Goal: Check status: Check status

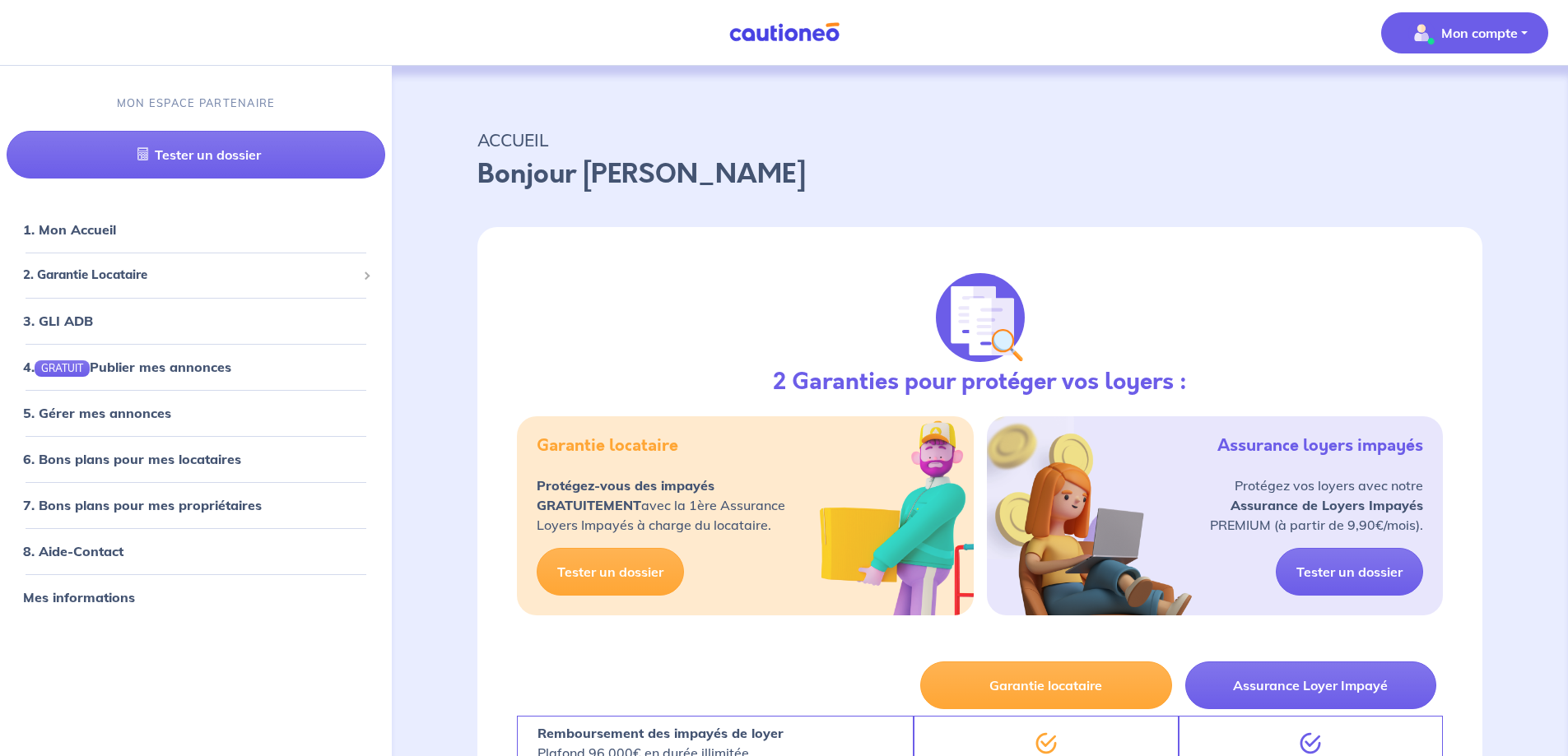
click at [1498, 26] on p "Mon compte" at bounding box center [1480, 33] width 77 height 20
click at [1262, 131] on p "ACCUEIL" at bounding box center [979, 140] width 1005 height 30
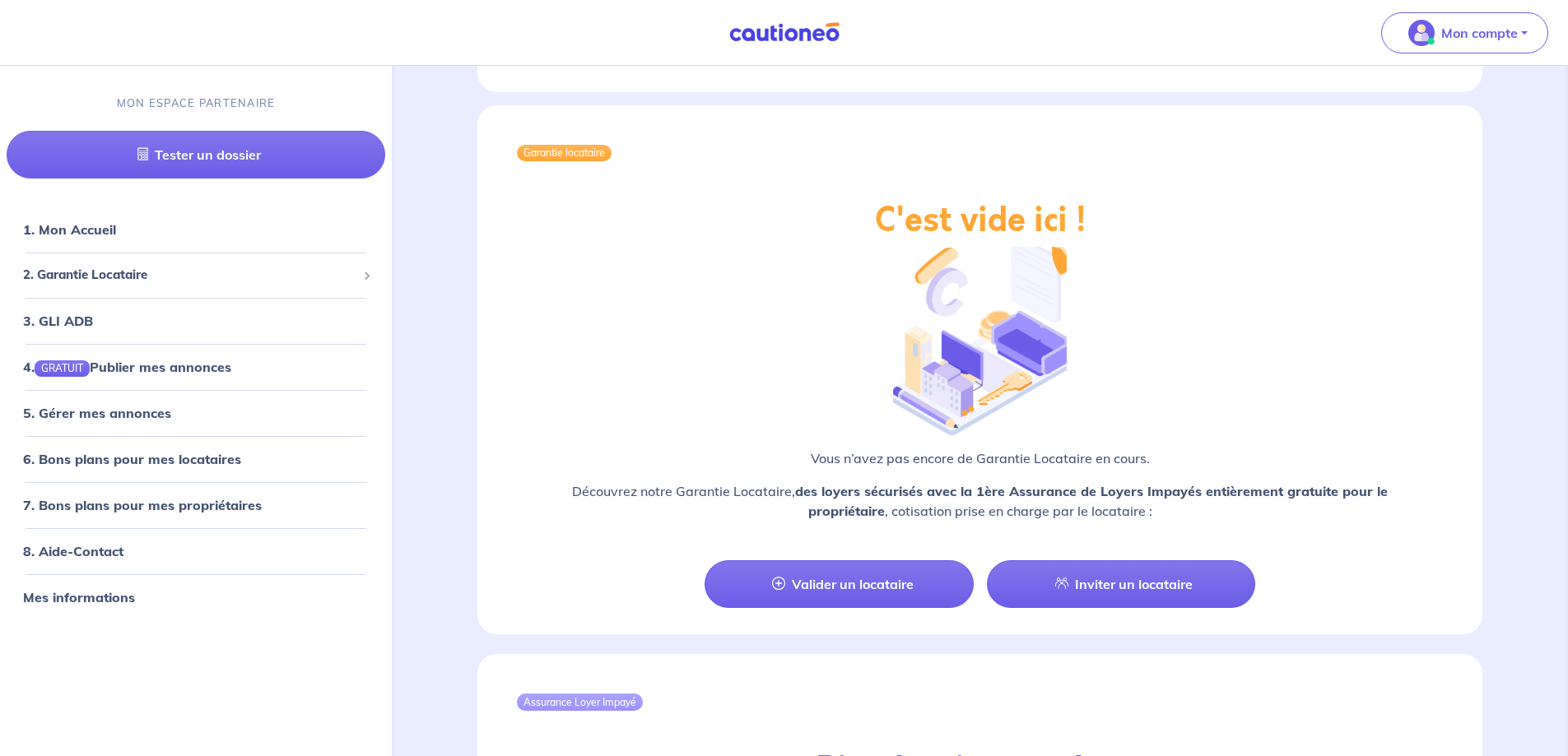
scroll to position [1234, 0]
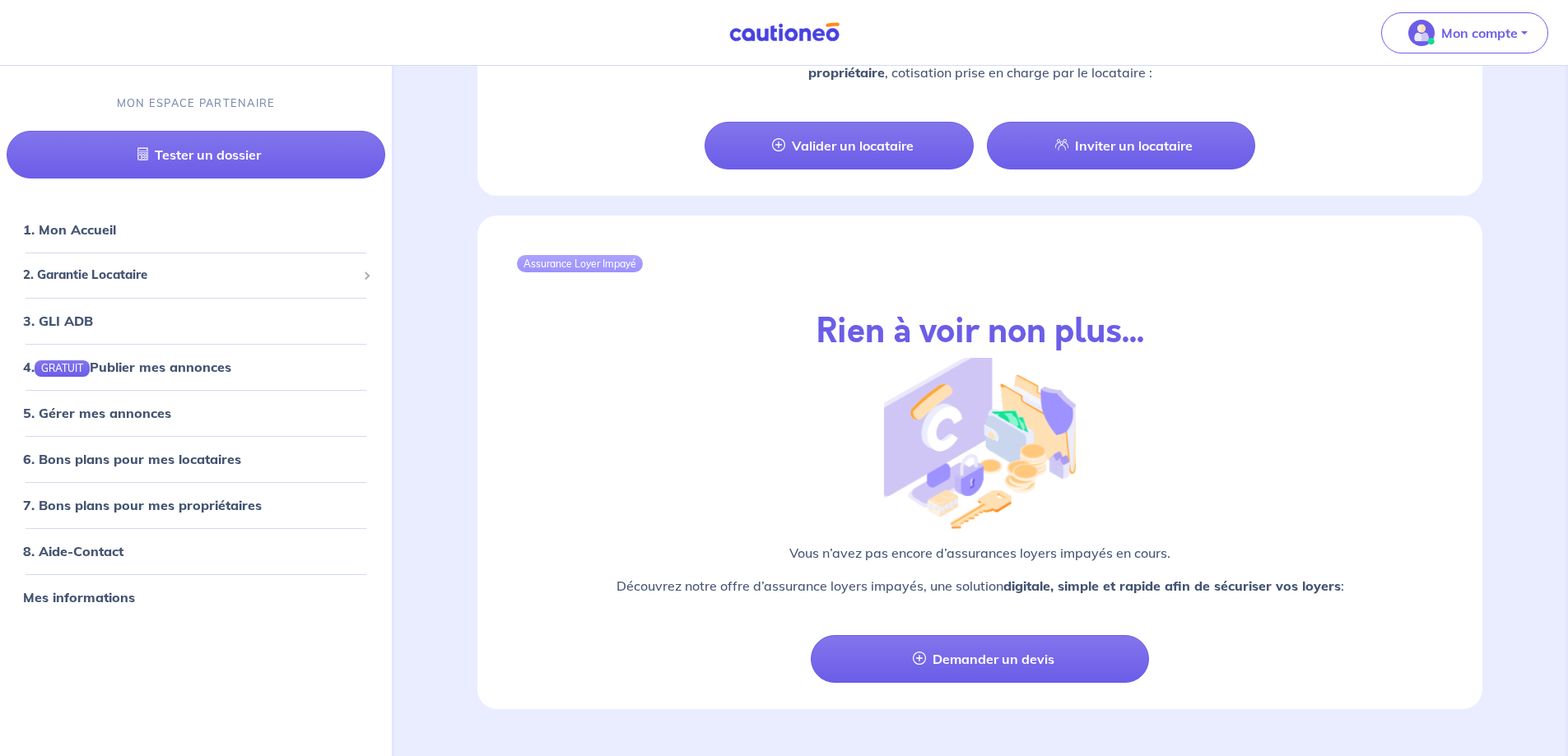
scroll to position [1661, 0]
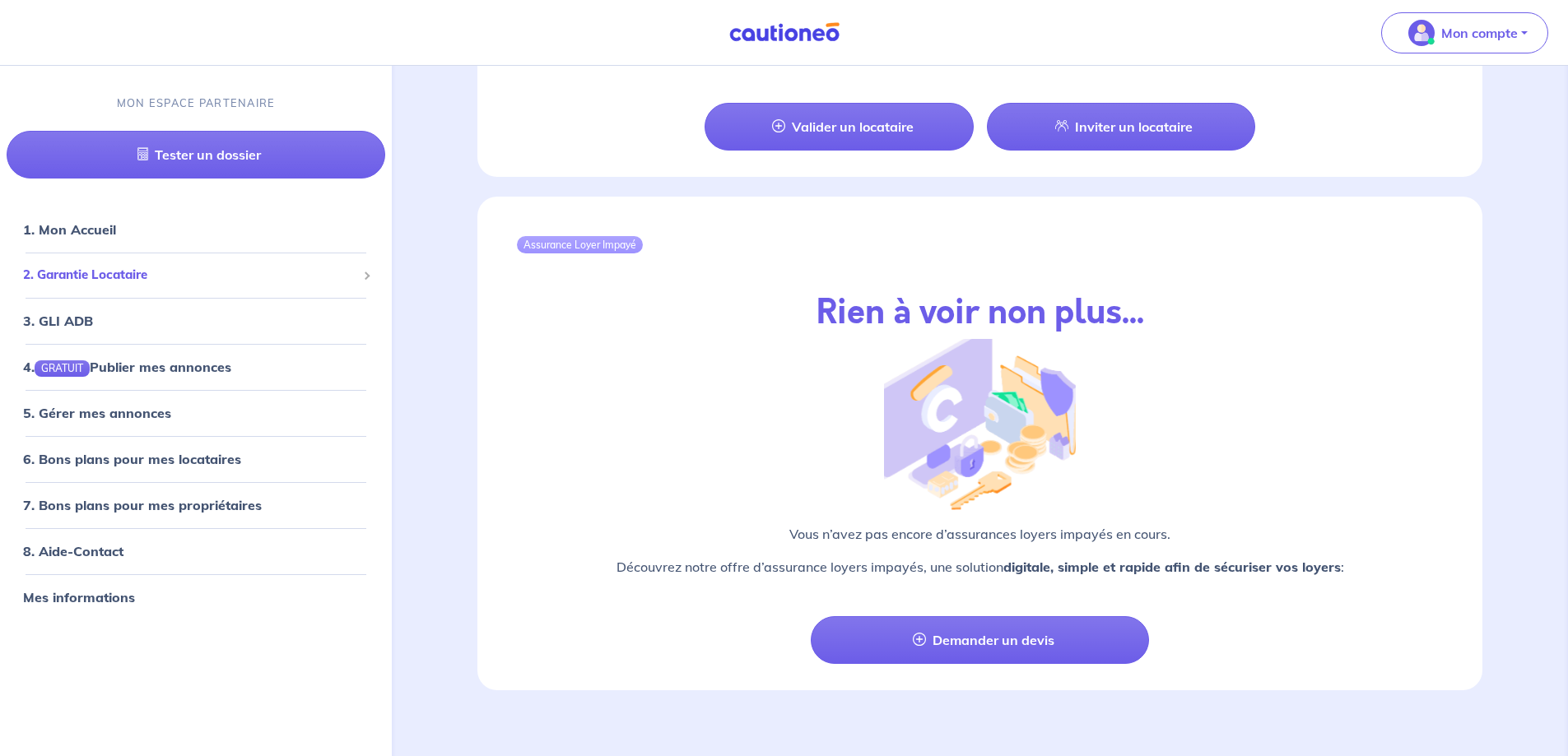
click at [72, 273] on span "2. Garantie Locataire" at bounding box center [190, 275] width 334 height 19
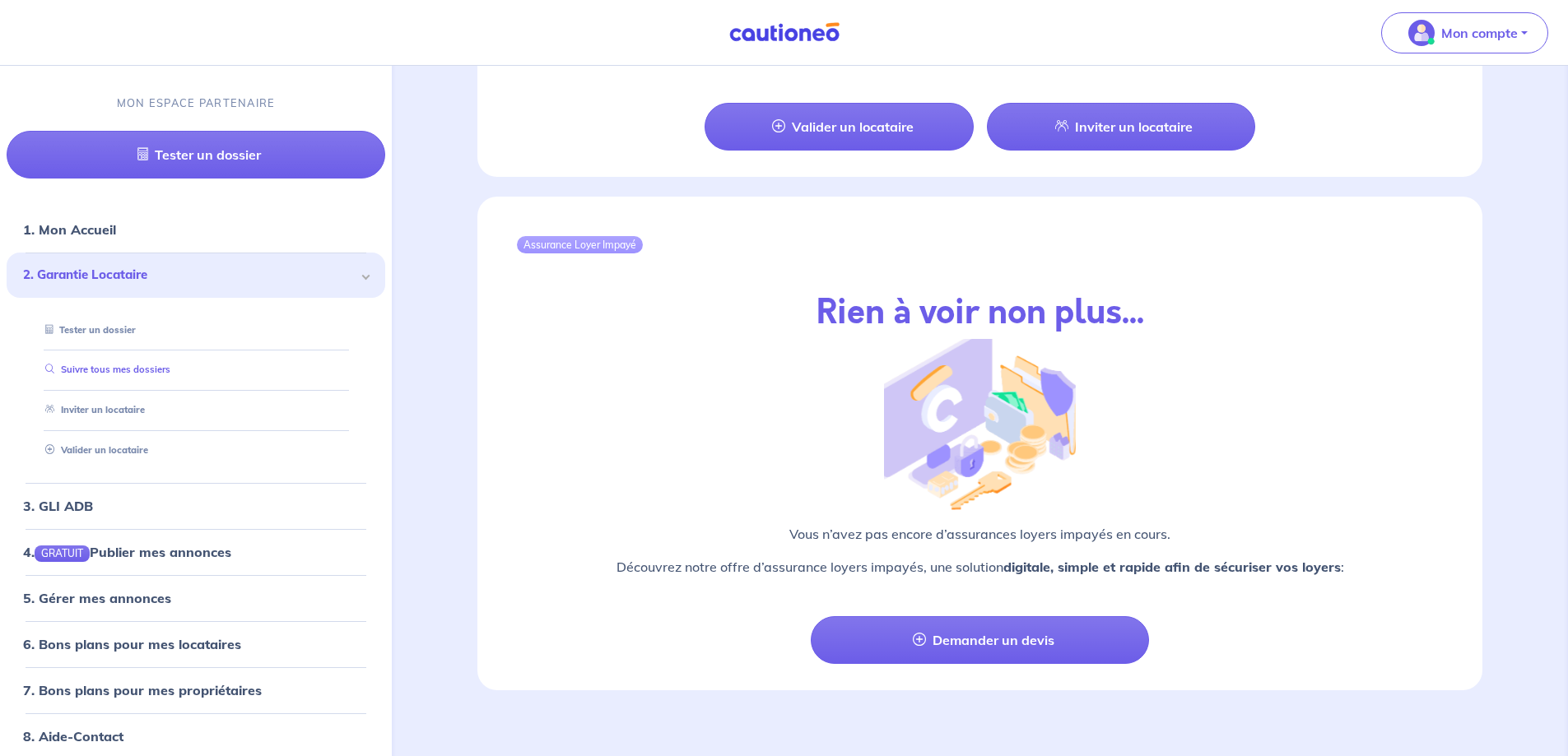
click at [136, 369] on link "Suivre tous mes dossiers" at bounding box center [105, 370] width 132 height 12
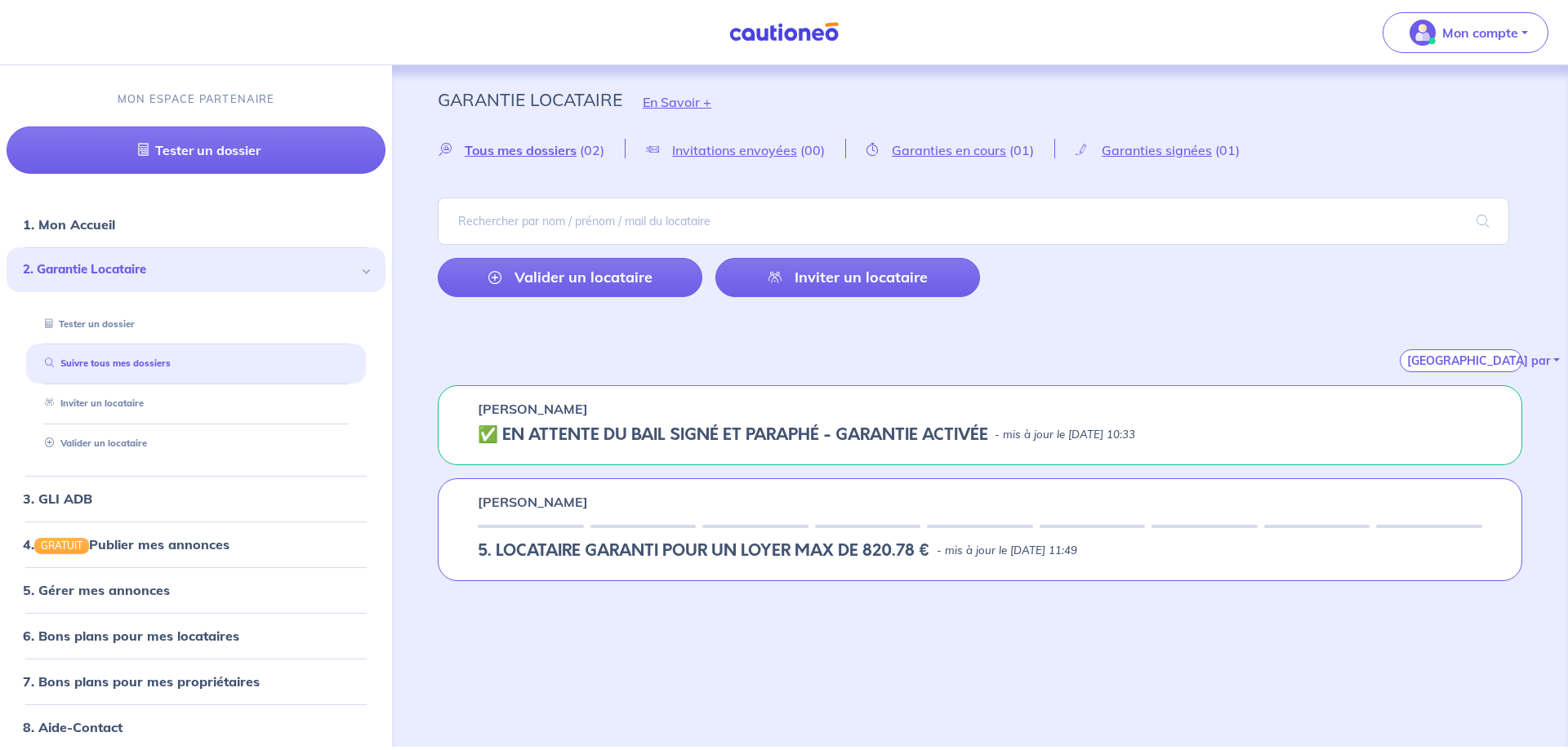
click at [1273, 438] on div "✅️️️ EN ATTENTE DU BAIL SIGNÉ ET PARAPHÉ - GARANTIE ACTIVÉE - mis à jour le [DA…" at bounding box center [980, 435] width 1004 height 20
click at [958, 145] on span "Garanties en cours" at bounding box center [949, 150] width 115 height 16
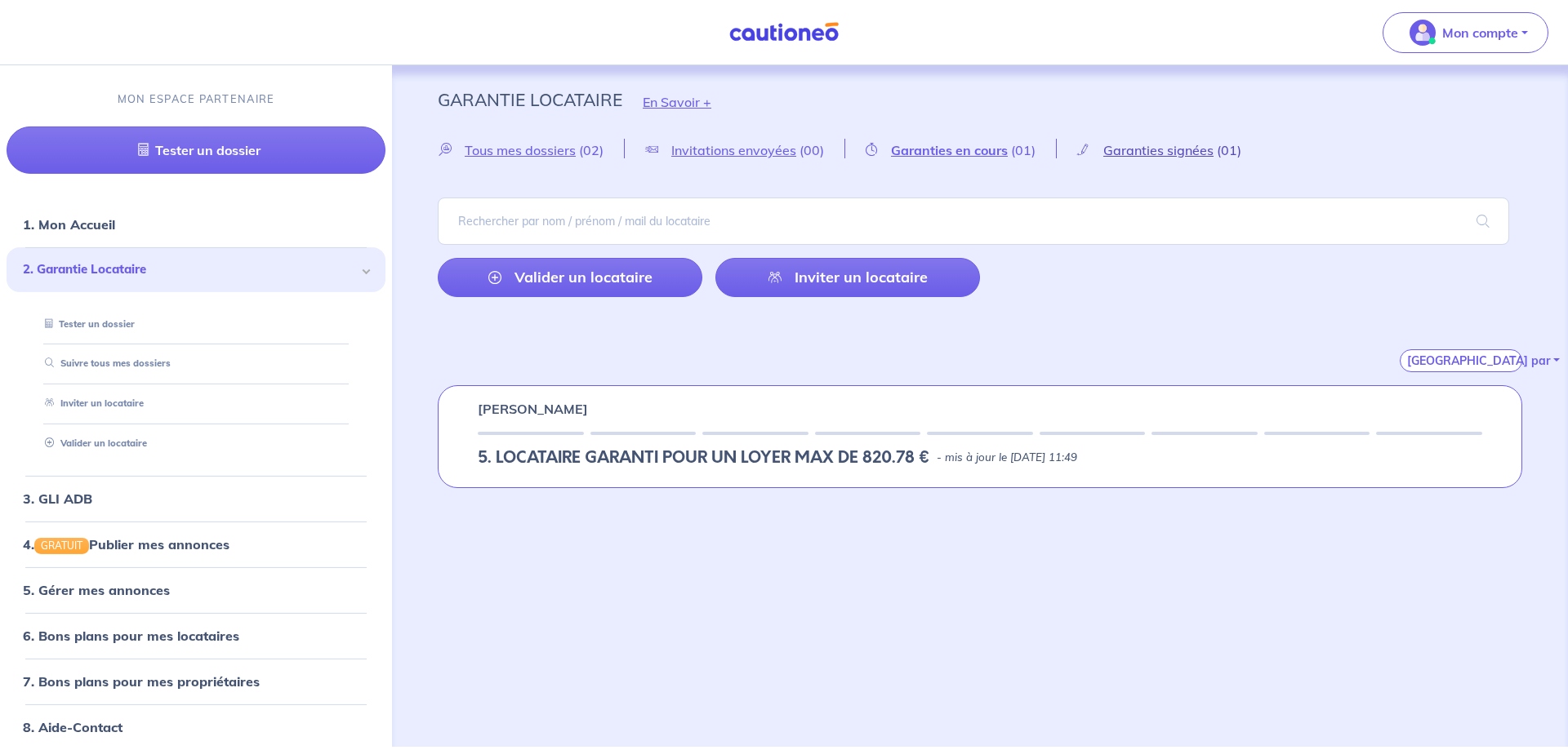
click at [1151, 151] on span "Garanties signées" at bounding box center [1158, 150] width 111 height 16
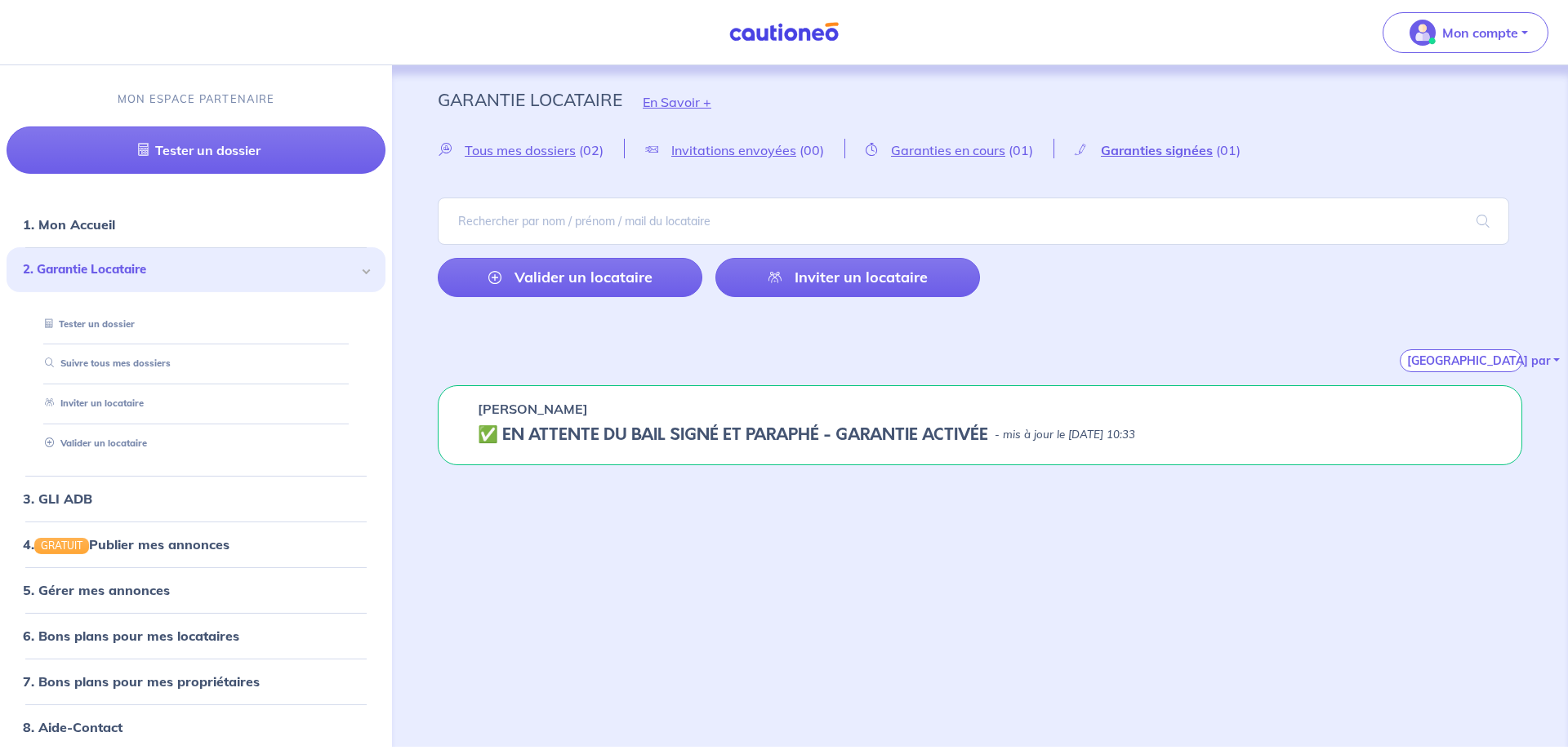
click at [1082, 425] on div "✅️️️ EN ATTENTE DU BAIL SIGNÉ ET PARAPHÉ - GARANTIE ACTIVÉE - mis à jour le [DA…" at bounding box center [980, 435] width 1004 height 20
click at [753, 419] on div "[PERSON_NAME] ✅️️️ EN ATTENTE DU BAIL SIGNÉ ET PARAPHÉ - GARANTIE ACTIVÉE - mis…" at bounding box center [980, 426] width 1085 height 80
click at [605, 287] on link "Valider un locataire" at bounding box center [569, 278] width 265 height 39
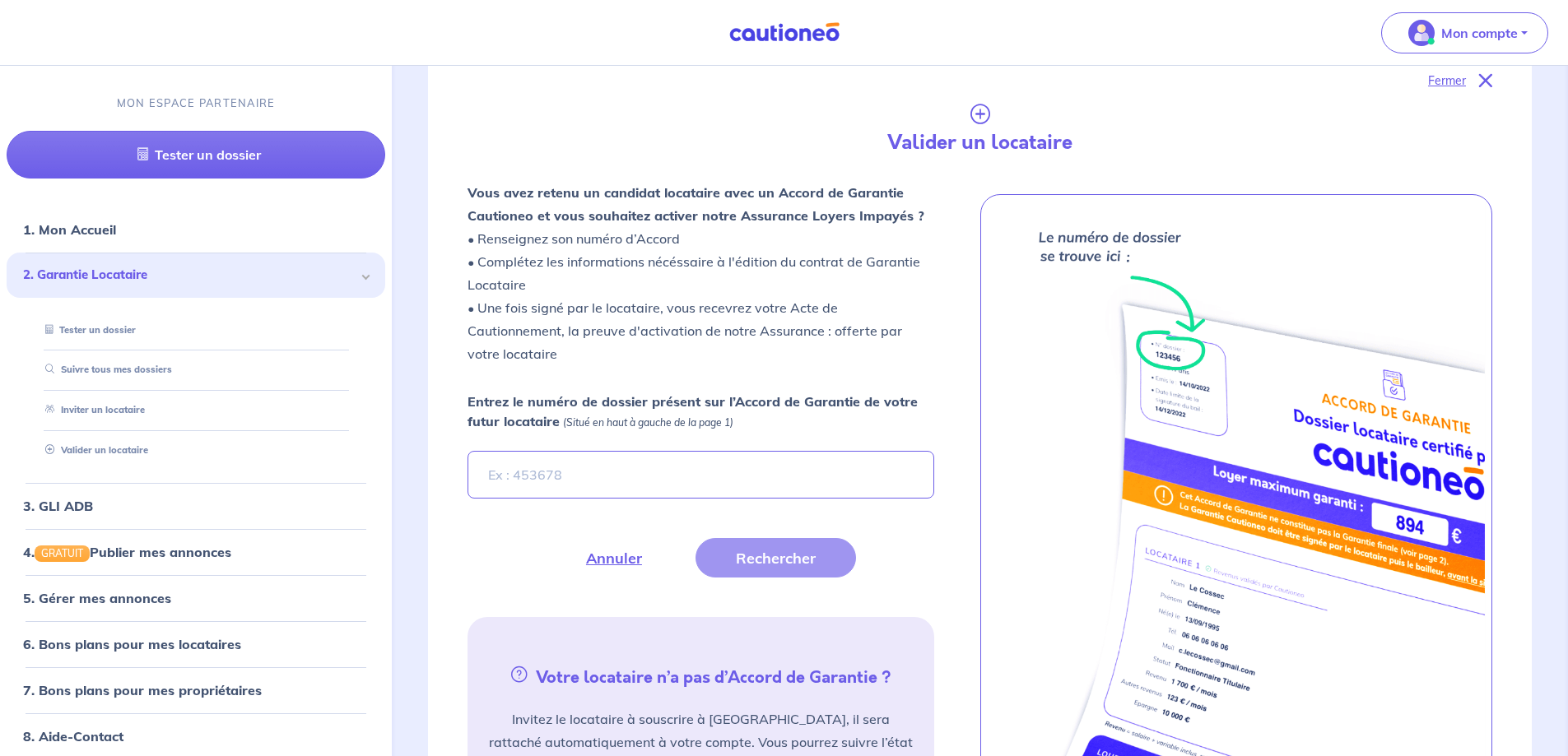
scroll to position [389, 0]
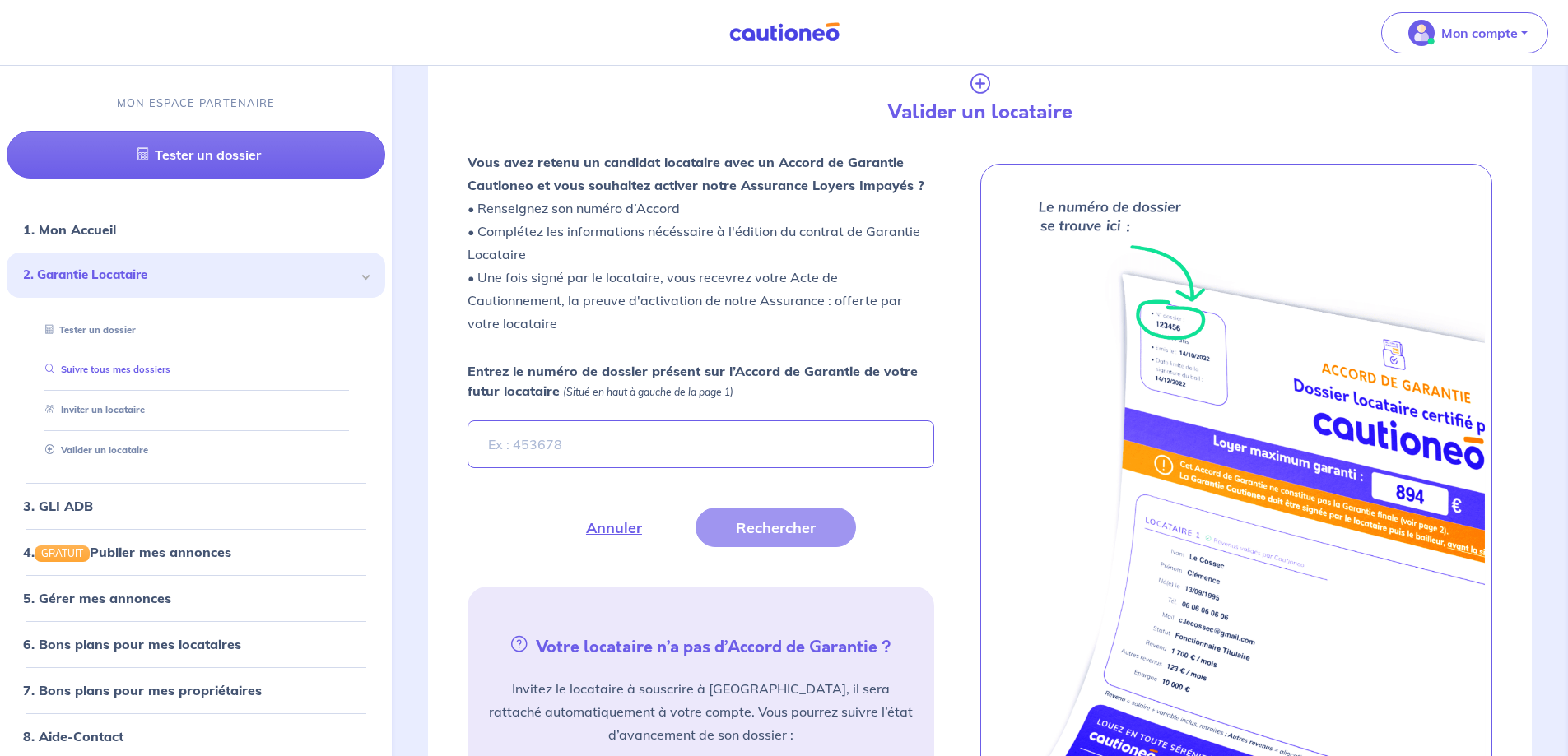
click at [126, 370] on link "Suivre tous mes dossiers" at bounding box center [105, 370] width 132 height 12
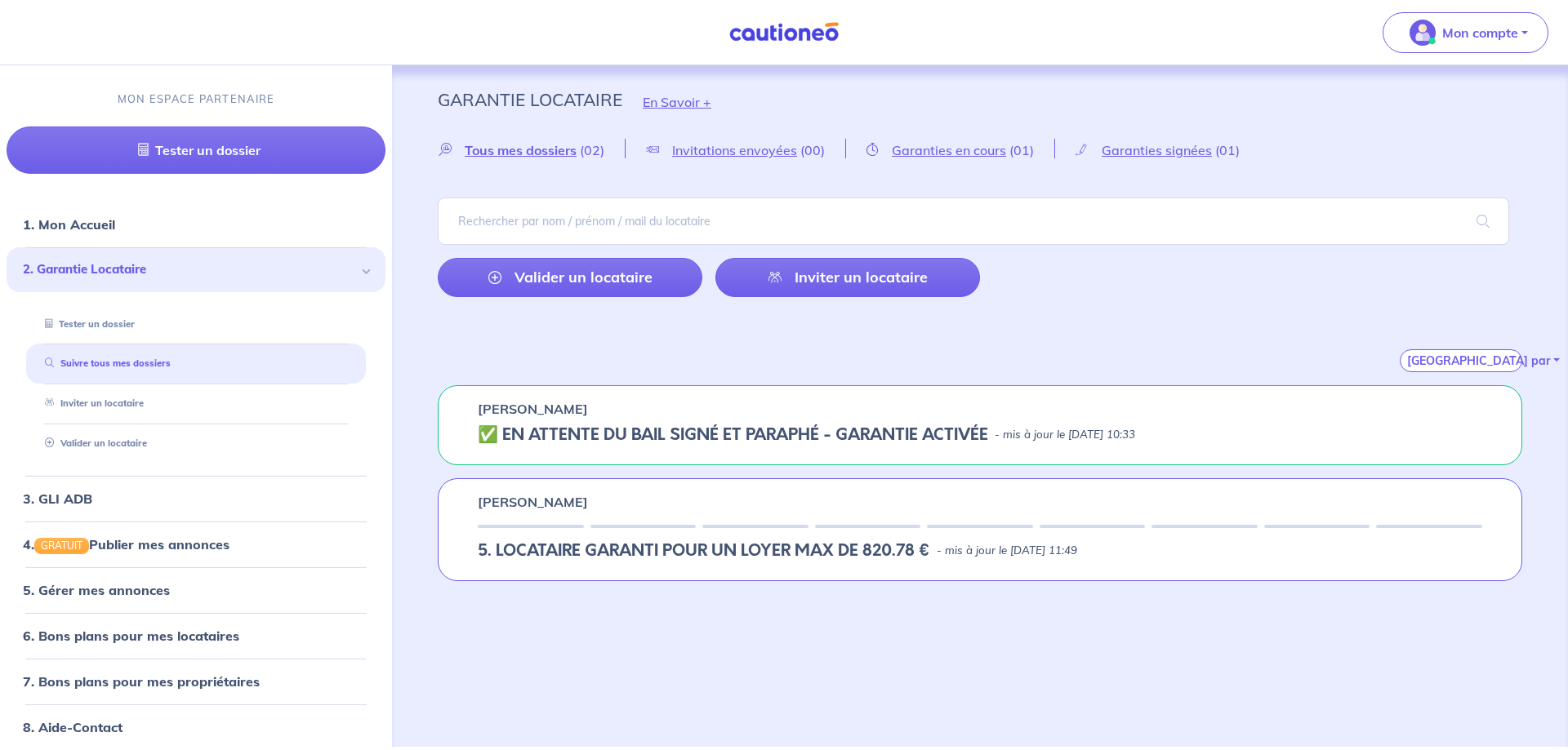
click at [1219, 431] on div "✅️️️ EN ATTENTE DU BAIL SIGNÉ ET PARAPHÉ - GARANTIE ACTIVÉE - mis à jour le [DA…" at bounding box center [980, 435] width 1004 height 20
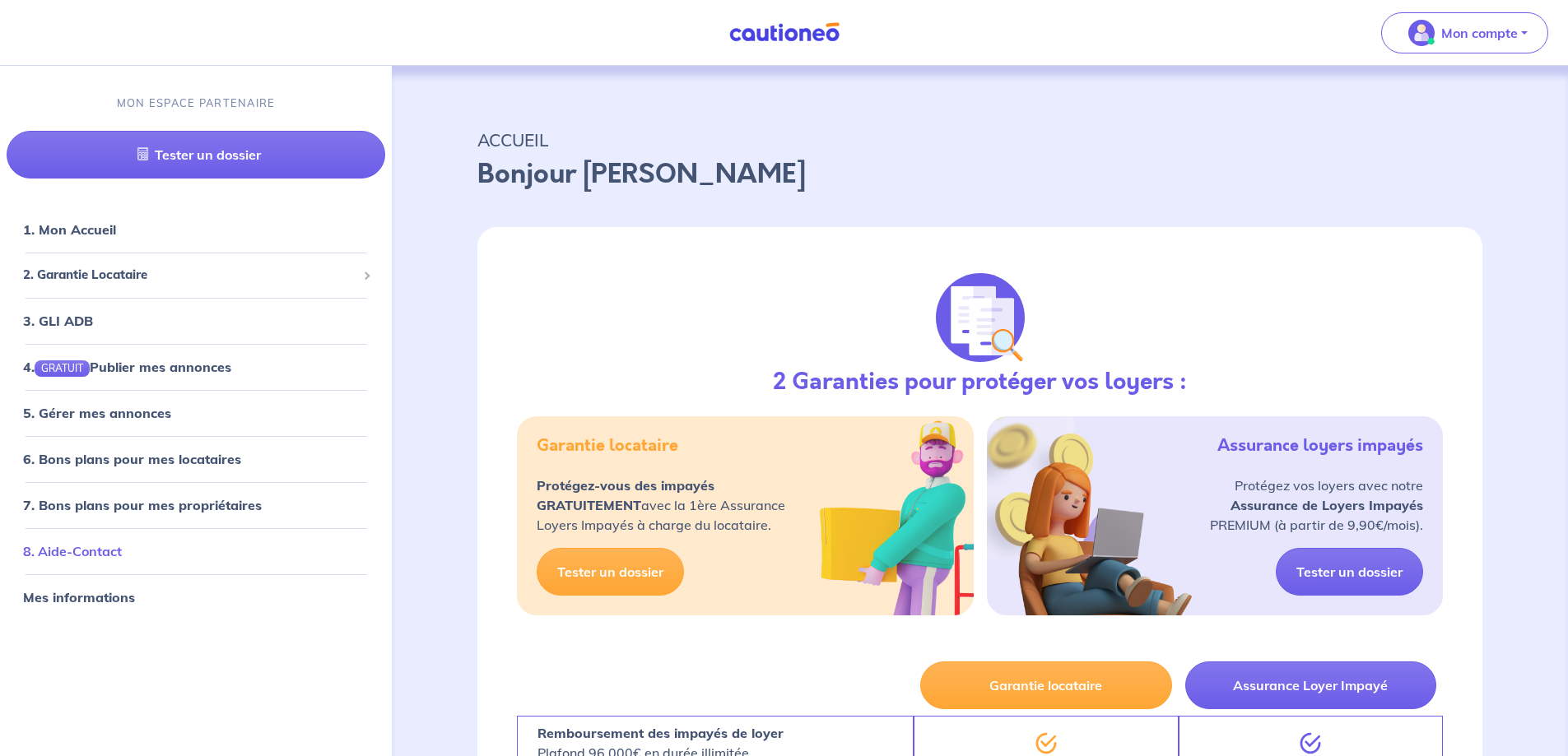
click at [84, 546] on link "8. Aide-Contact" at bounding box center [73, 551] width 99 height 17
